Goal: Use online tool/utility: Utilize a website feature to perform a specific function

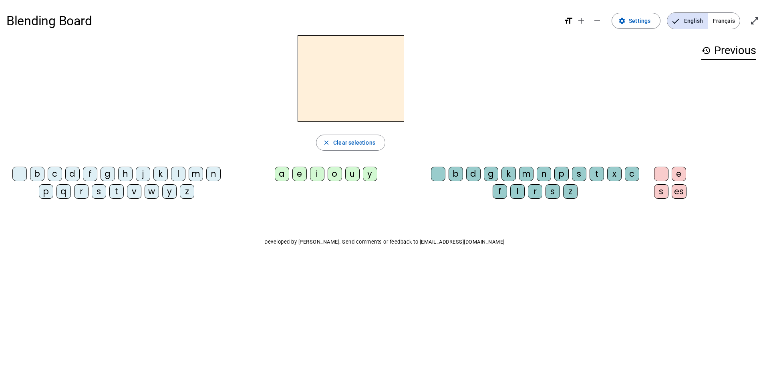
click at [193, 173] on div "m" at bounding box center [196, 174] width 14 height 14
click at [282, 173] on div "a" at bounding box center [282, 174] width 14 height 14
click at [296, 172] on div "e" at bounding box center [299, 174] width 14 height 14
click at [316, 174] on div "i" at bounding box center [317, 174] width 14 height 14
click at [334, 173] on div "o" at bounding box center [335, 174] width 14 height 14
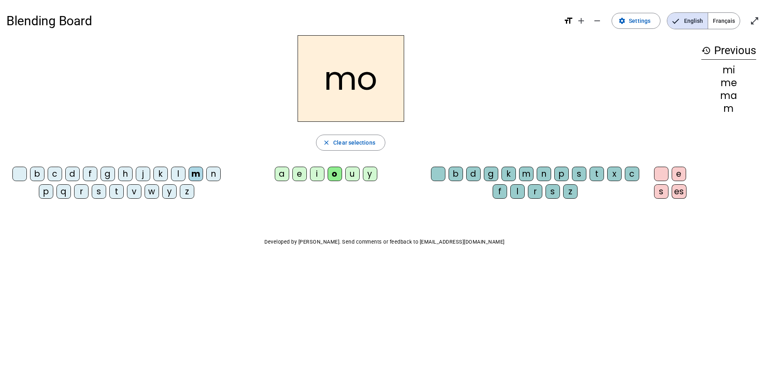
click at [350, 173] on div "u" at bounding box center [352, 174] width 14 height 14
click at [335, 140] on span "Clear selections" at bounding box center [354, 143] width 42 height 10
click at [178, 171] on div "l" at bounding box center [178, 174] width 14 height 14
click at [282, 173] on div "a" at bounding box center [282, 174] width 14 height 14
click at [300, 173] on div "e" at bounding box center [299, 174] width 14 height 14
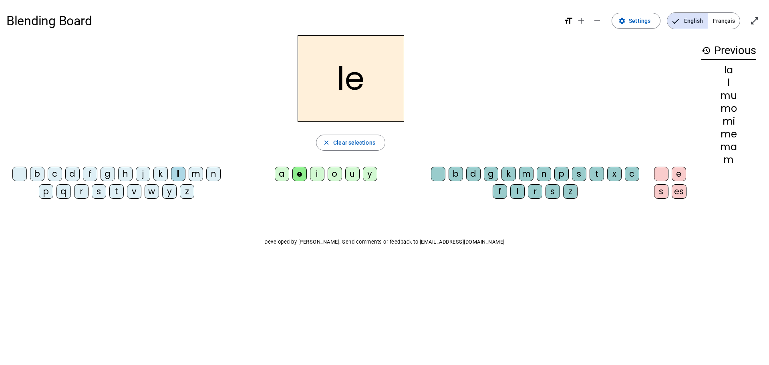
click at [317, 171] on div "i" at bounding box center [317, 174] width 14 height 14
click at [333, 169] on div "o" at bounding box center [335, 174] width 14 height 14
click at [352, 172] on div "u" at bounding box center [352, 174] width 14 height 14
click at [71, 170] on div "d" at bounding box center [72, 174] width 14 height 14
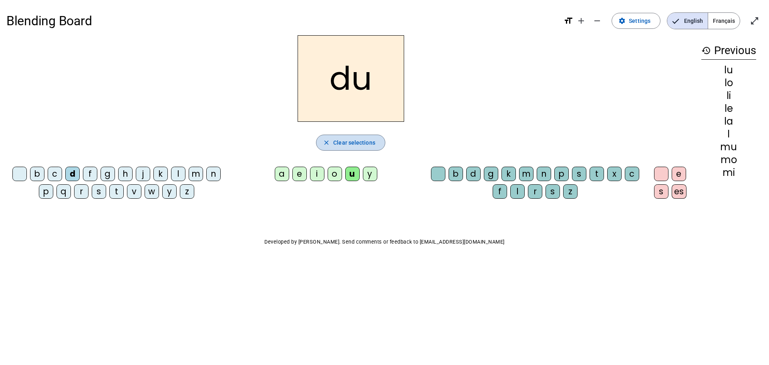
click at [336, 141] on span "Clear selections" at bounding box center [354, 143] width 42 height 10
click at [317, 172] on div "i" at bounding box center [317, 174] width 14 height 14
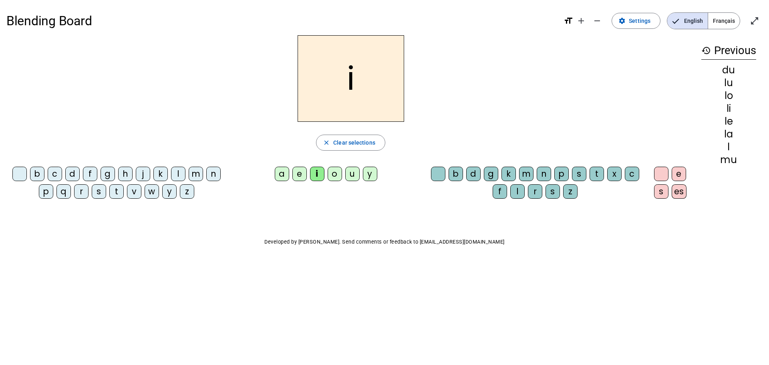
click at [178, 173] on div "l" at bounding box center [178, 174] width 14 height 14
click at [327, 141] on mat-icon "close" at bounding box center [326, 142] width 7 height 7
